Goal: Use online tool/utility

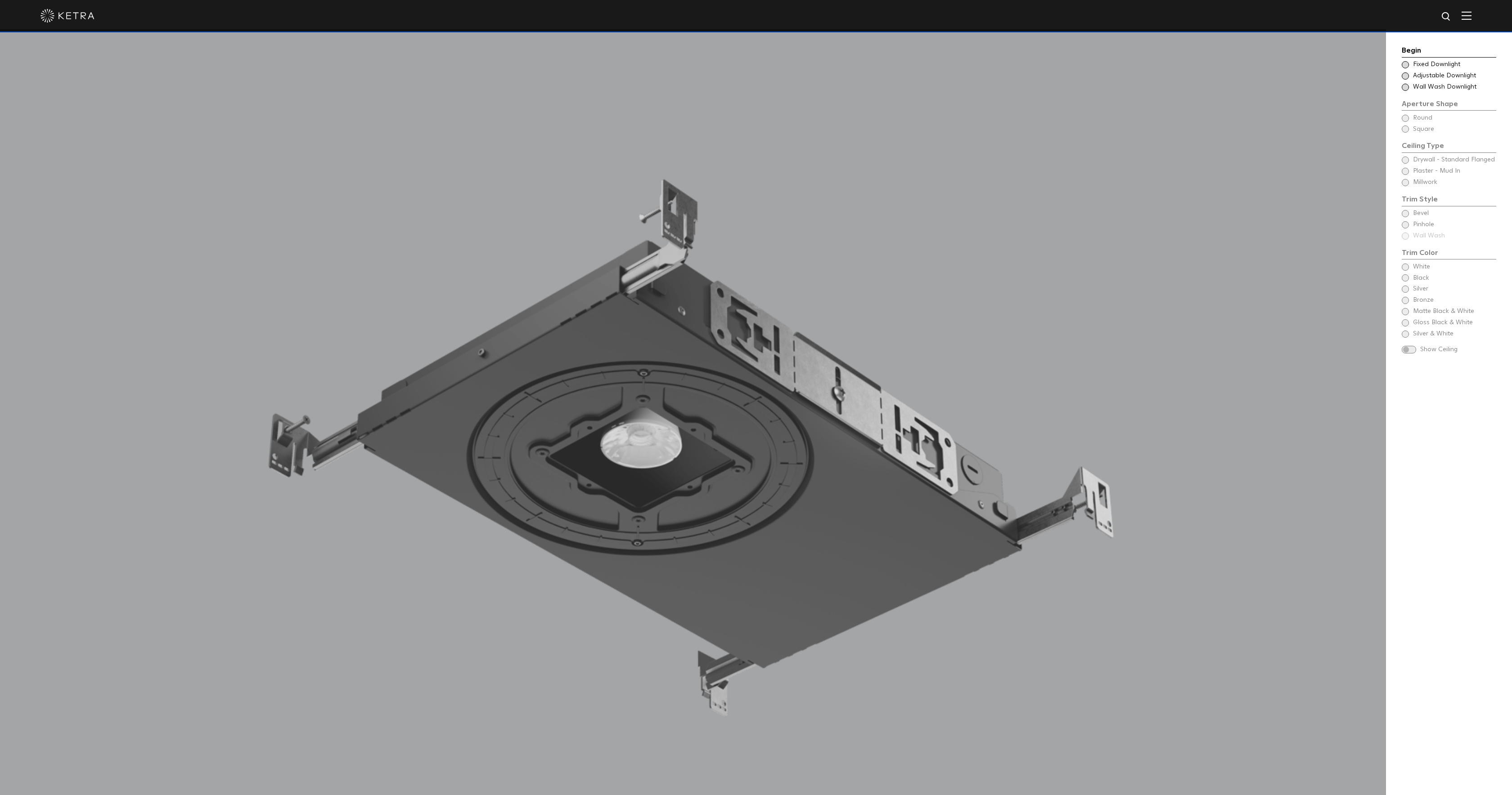
click at [1399, 82] on div "Begin Choose Aperture Shape Fixed Downlight Choose Aperture Shape Adjustable Do…" at bounding box center [1449, 468] width 126 height 877
click at [1403, 75] on span at bounding box center [1405, 76] width 7 height 7
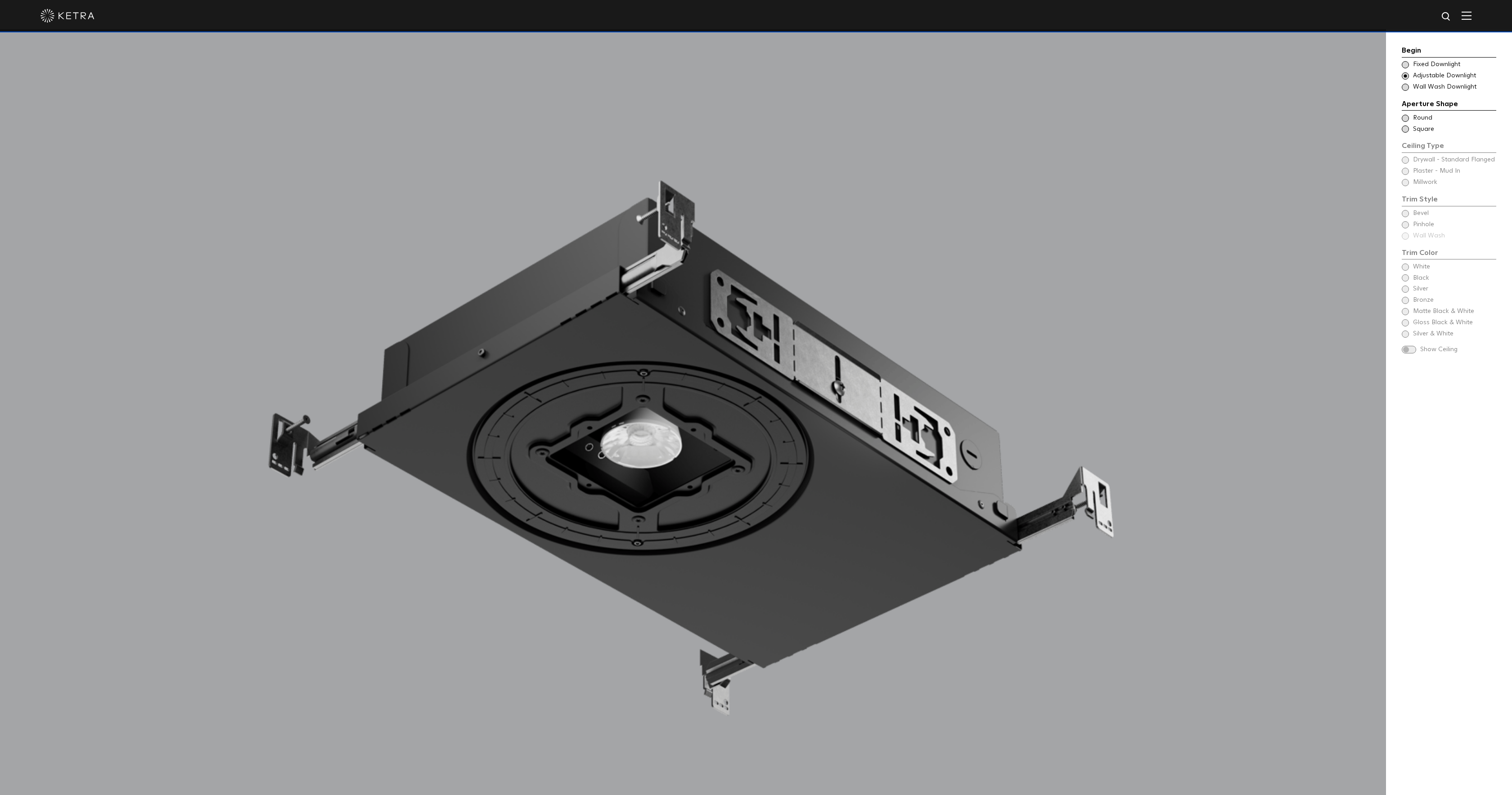
click at [1406, 121] on div "Ceiling Type Round Drywall - Standard Flanged Round" at bounding box center [1449, 118] width 95 height 9
click at [1406, 162] on span at bounding box center [1405, 160] width 7 height 7
click at [1406, 174] on span at bounding box center [1405, 171] width 7 height 7
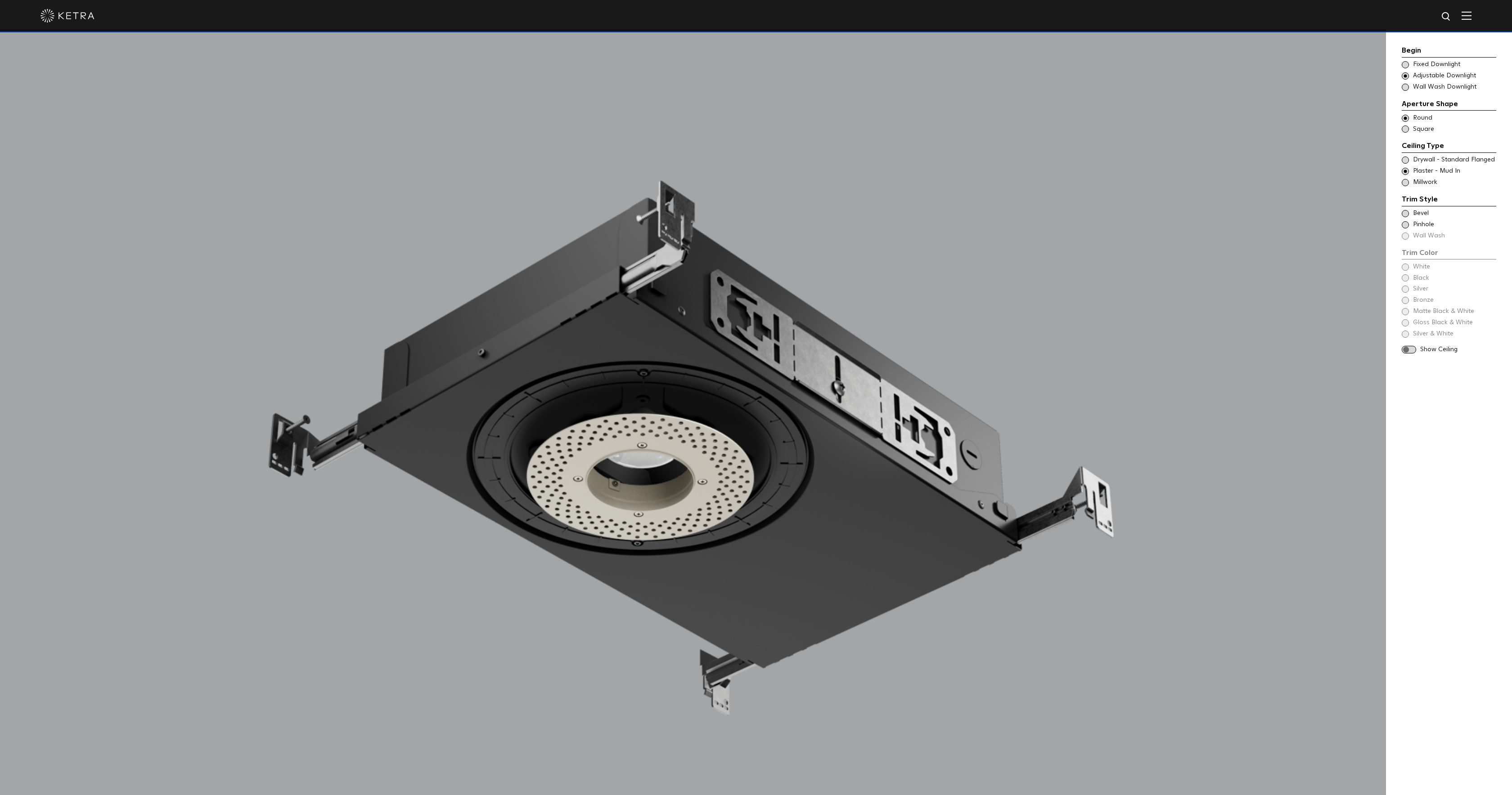
click at [1406, 215] on span at bounding box center [1405, 214] width 7 height 7
click at [1407, 287] on span at bounding box center [1405, 289] width 7 height 7
click at [1409, 328] on span at bounding box center [1409, 327] width 15 height 8
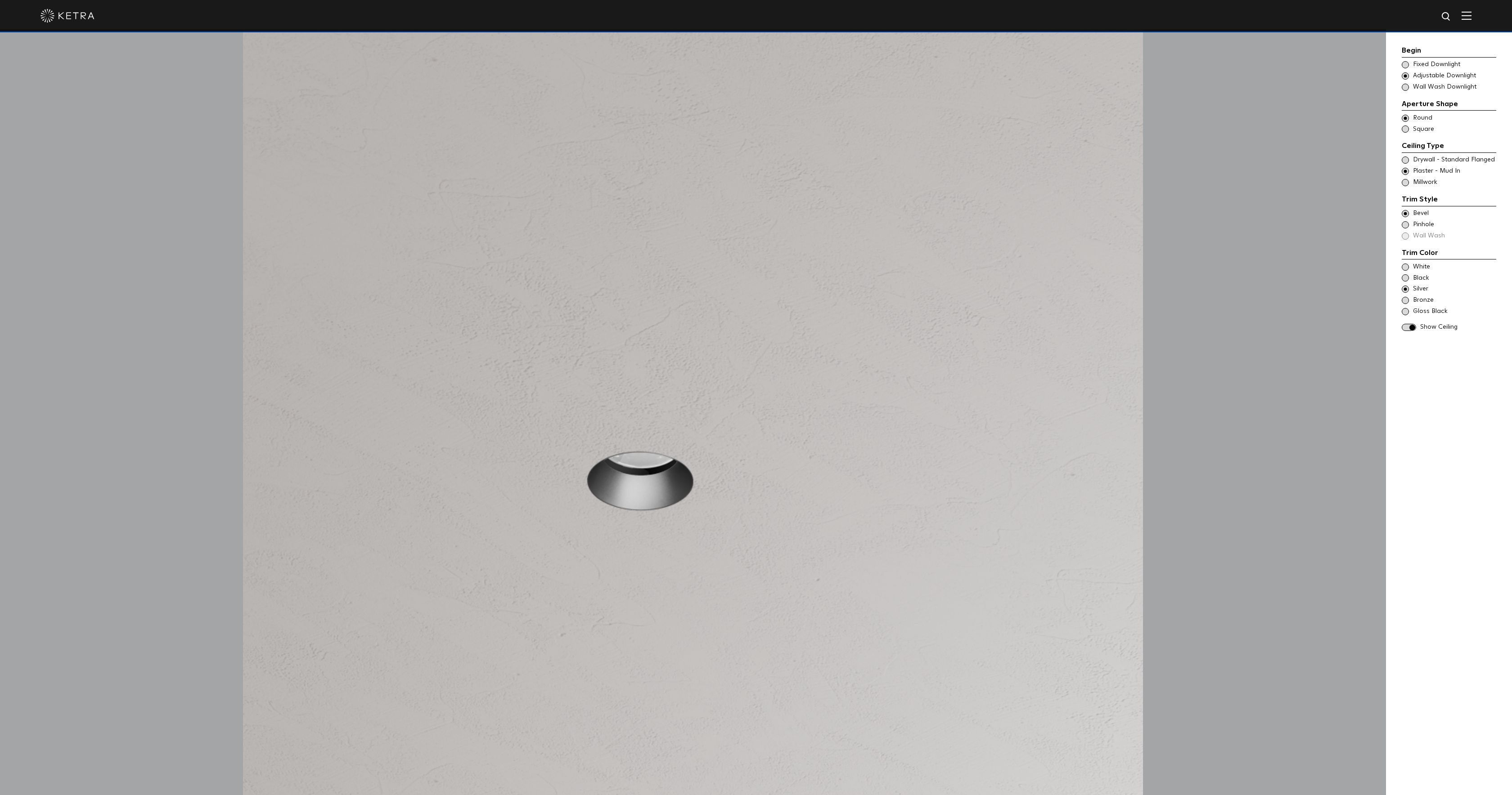
click at [1409, 328] on span at bounding box center [1409, 327] width 15 height 8
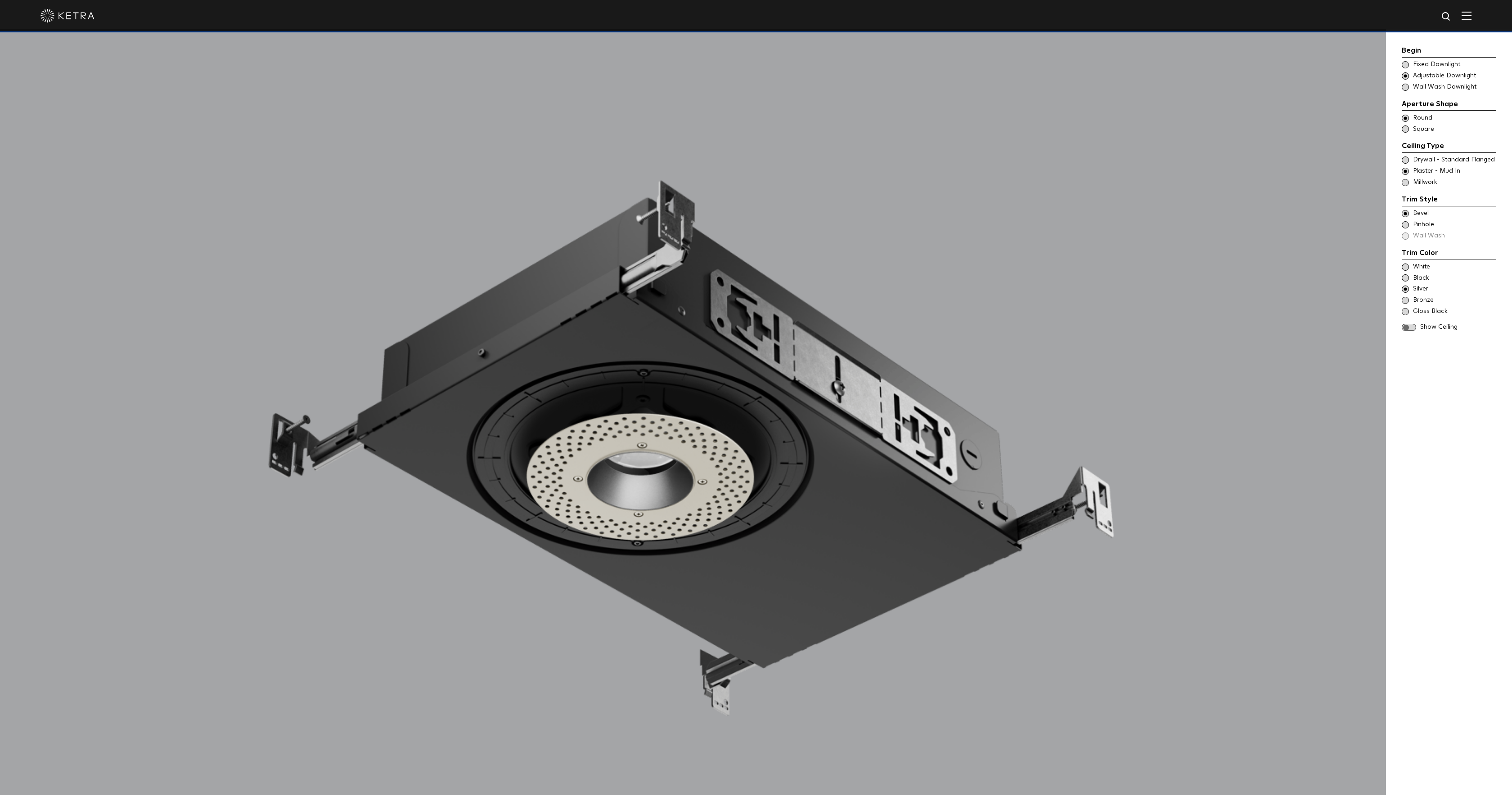
click at [1409, 328] on span at bounding box center [1409, 327] width 15 height 8
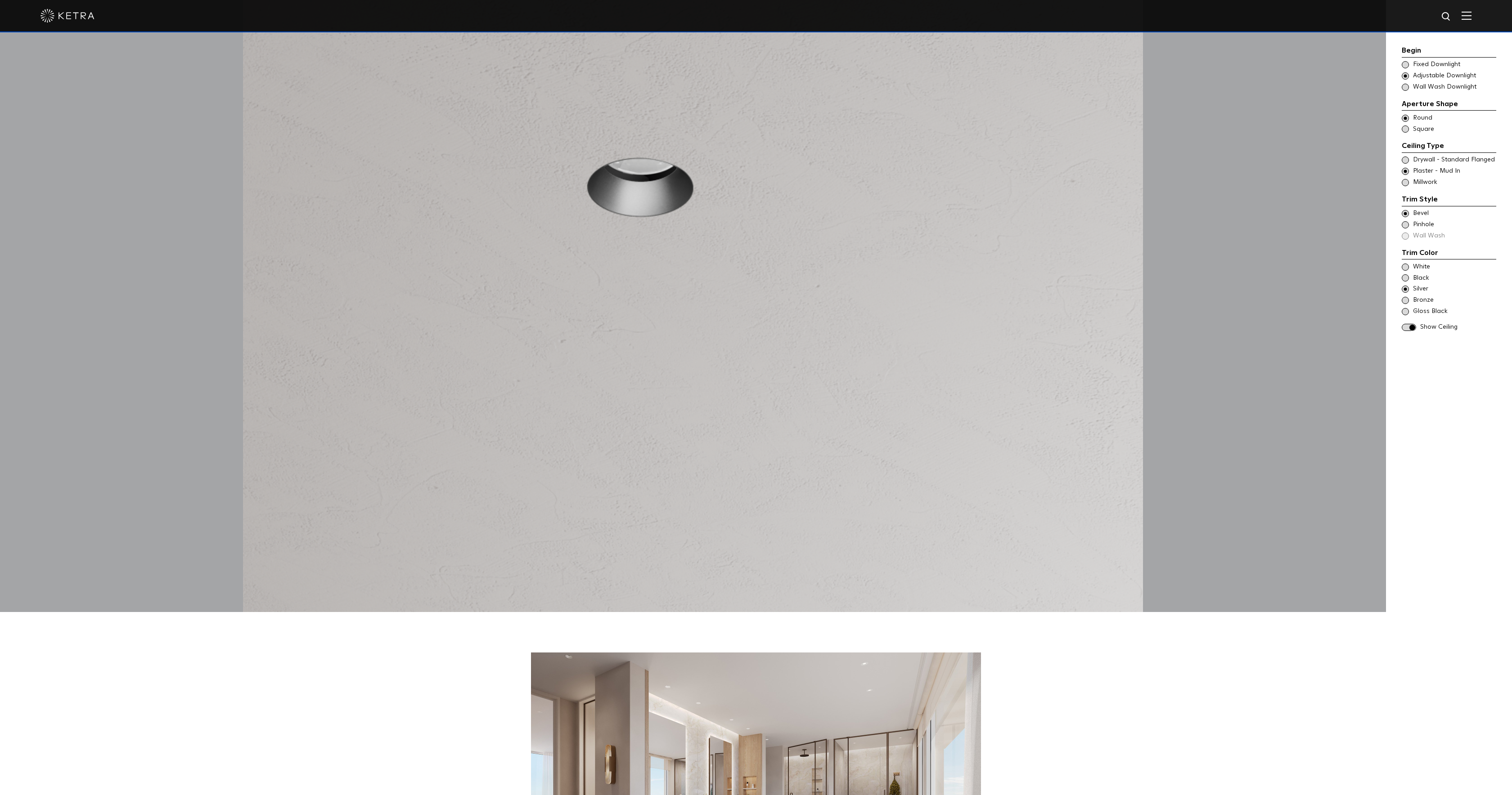
scroll to position [1481, 0]
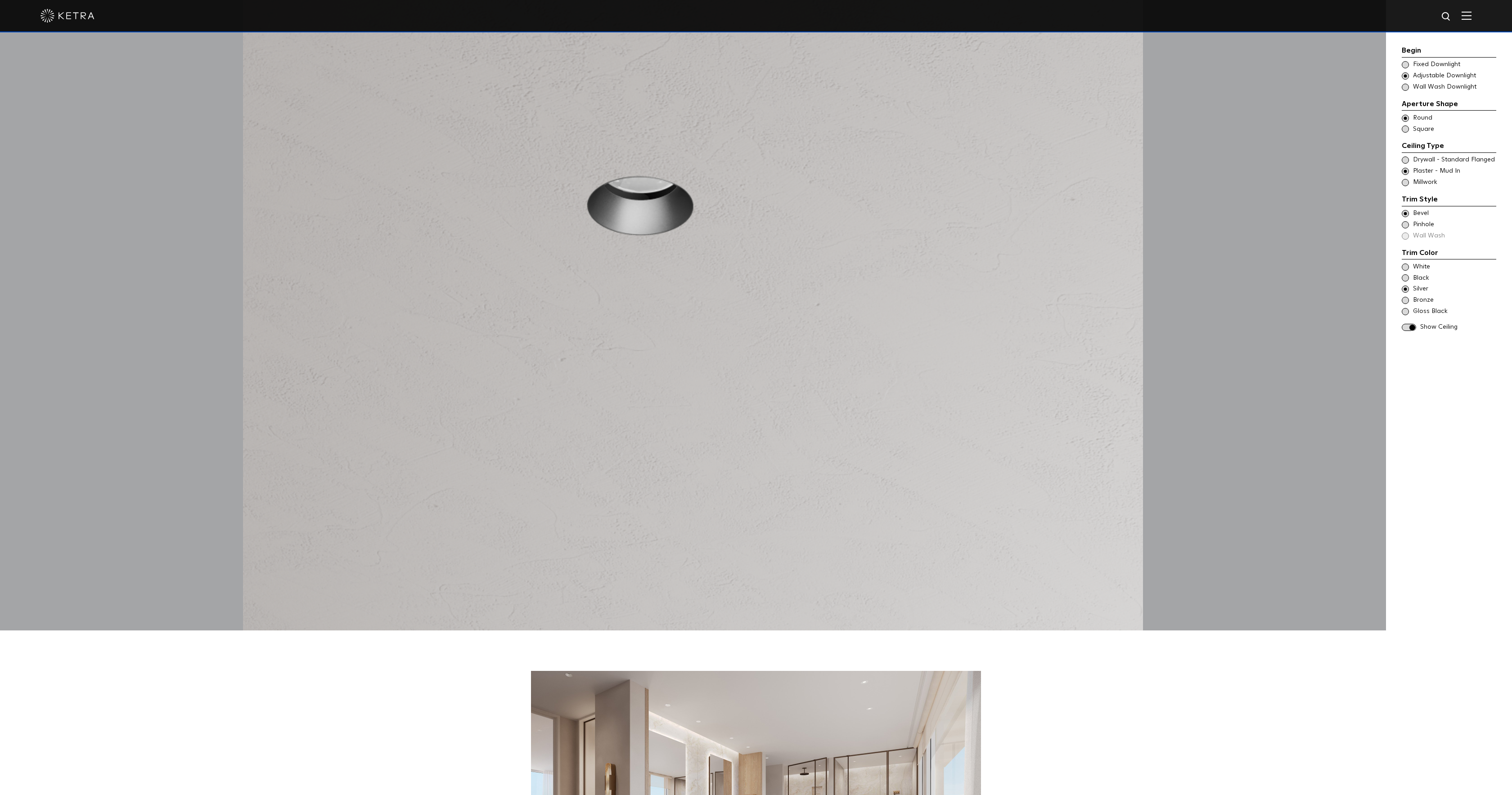
click at [1406, 300] on span at bounding box center [1405, 300] width 7 height 7
click at [1406, 312] on span at bounding box center [1405, 312] width 7 height 7
click at [1406, 276] on span at bounding box center [1405, 278] width 7 height 7
click at [1403, 287] on span at bounding box center [1405, 289] width 7 height 7
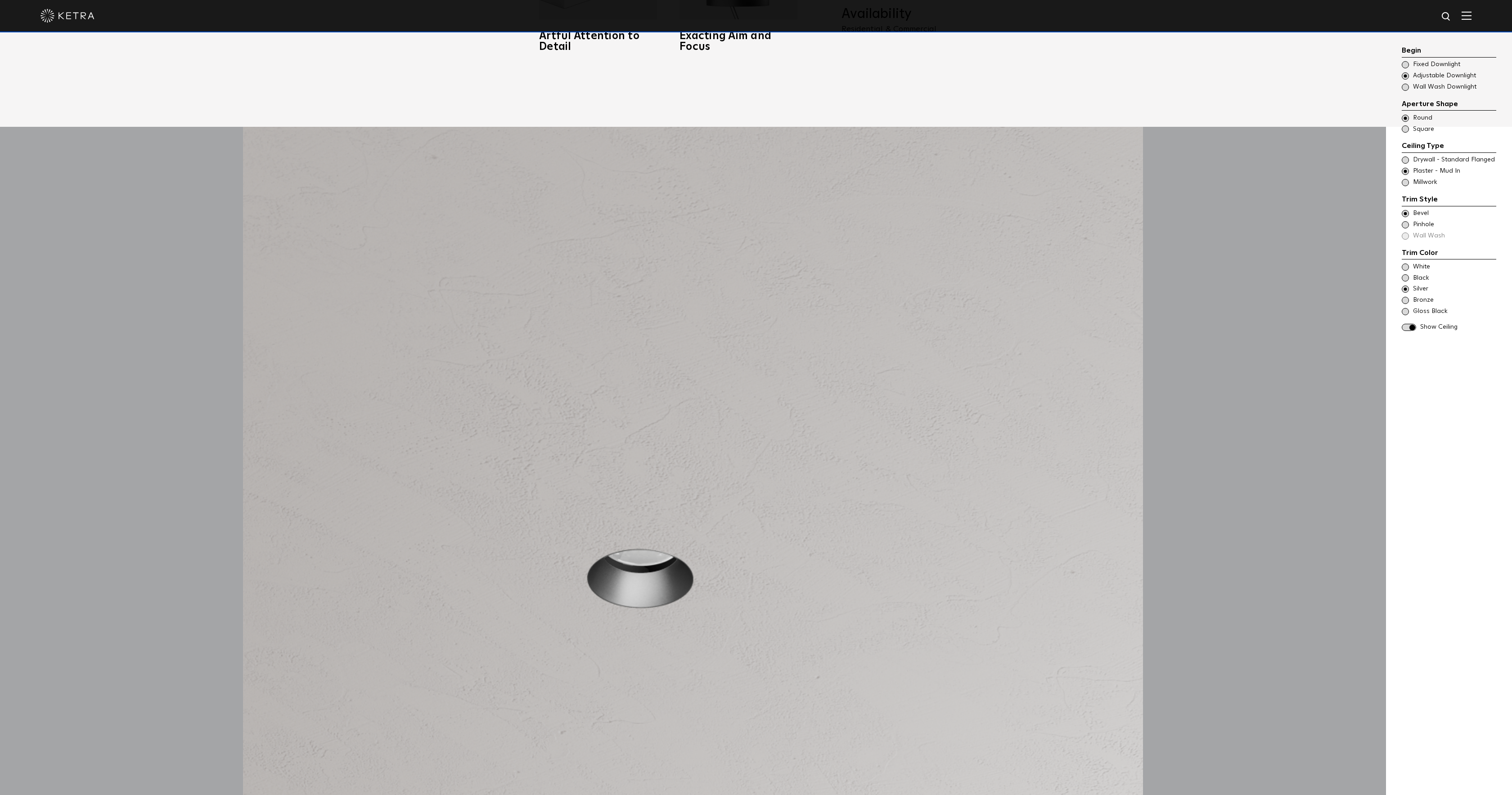
scroll to position [1494, 0]
